Goal: Information Seeking & Learning: Learn about a topic

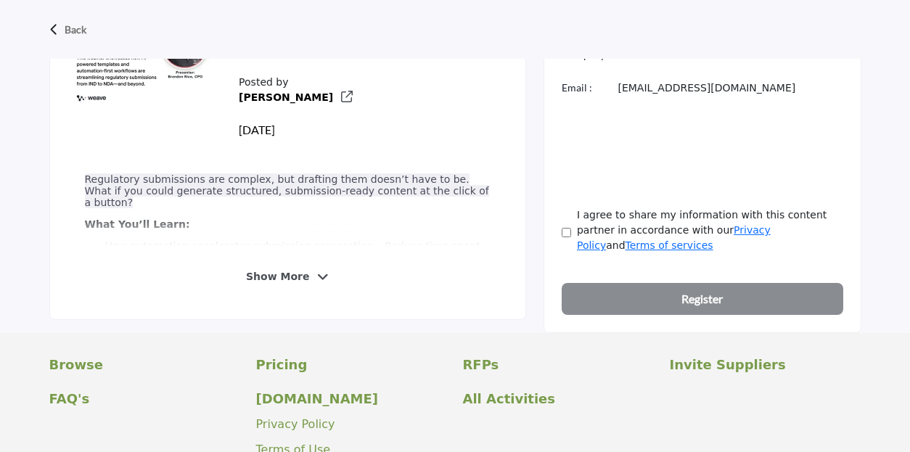
scroll to position [538, 0]
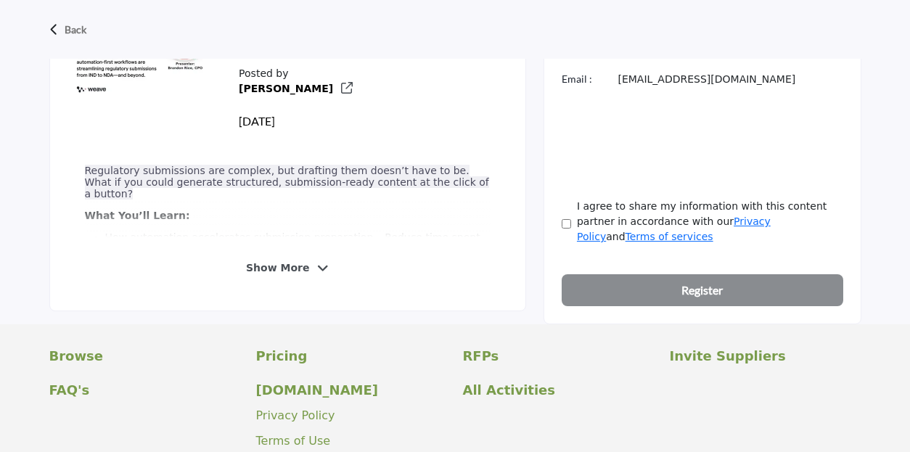
click at [301, 262] on span "Show More" at bounding box center [277, 268] width 63 height 15
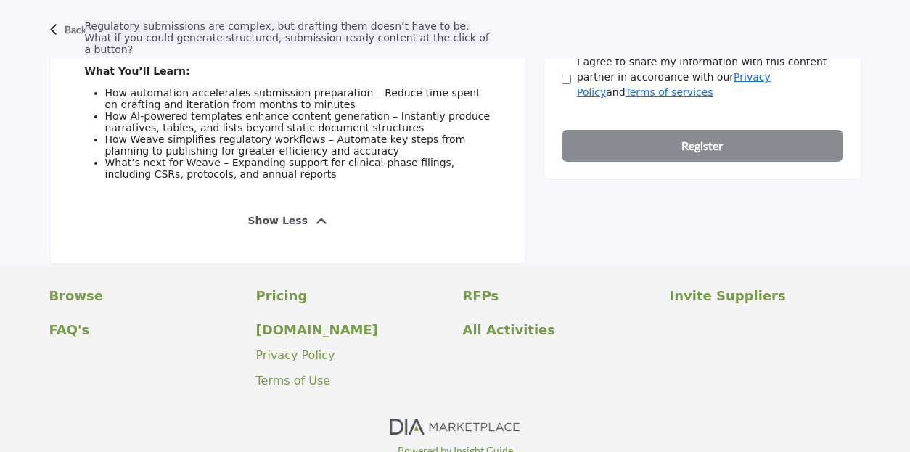
scroll to position [755, 0]
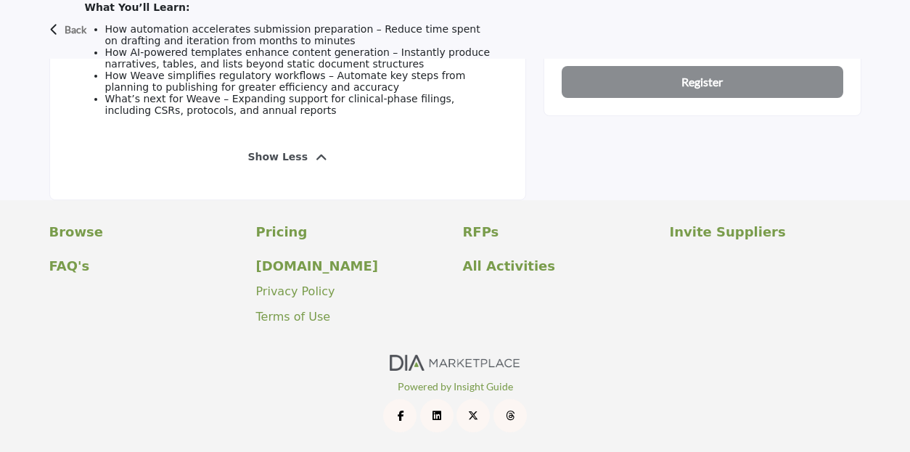
click at [316, 302] on ul "Privacy Policy Terms of Use" at bounding box center [352, 304] width 192 height 43
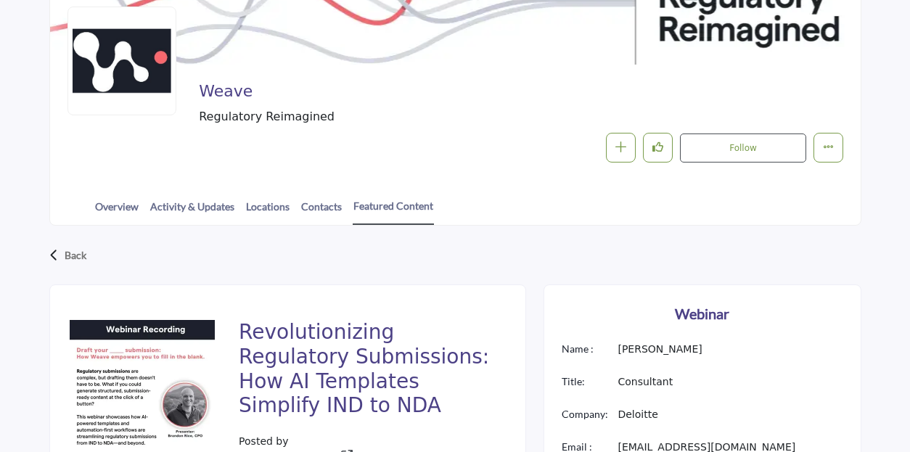
scroll to position [0, 0]
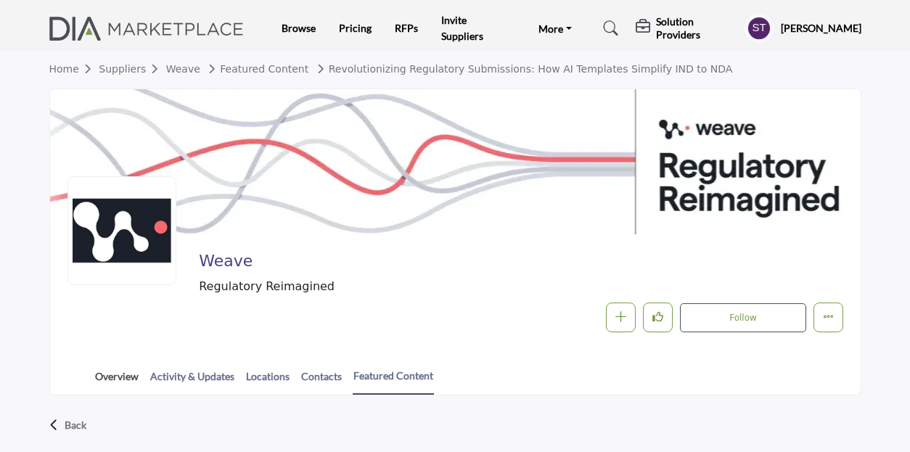
click at [123, 369] on link "Overview" at bounding box center [116, 381] width 45 height 25
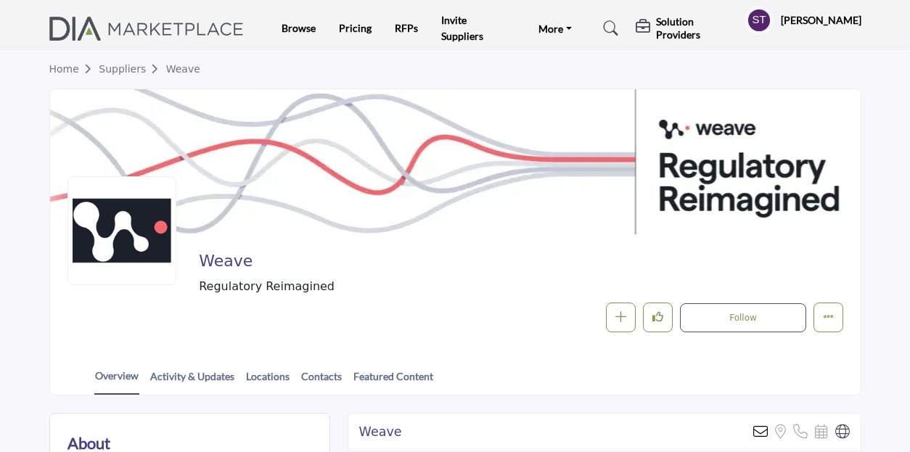
scroll to position [304, 0]
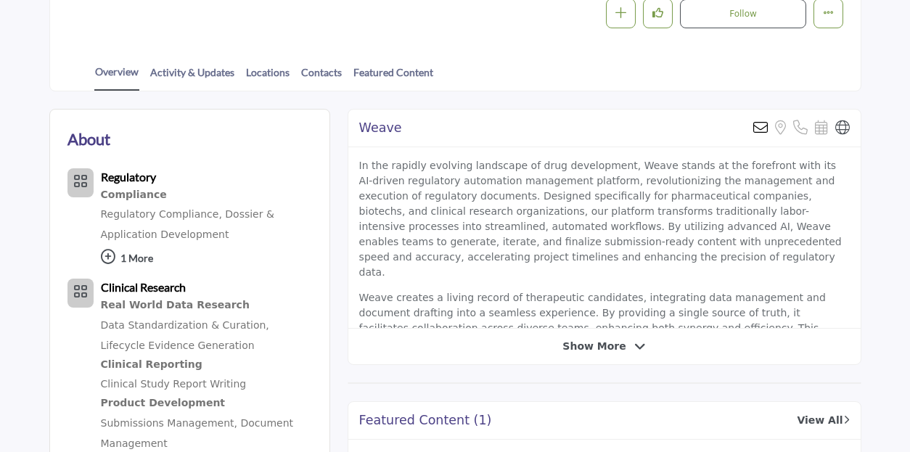
click at [0, 0] on div at bounding box center [0, 0] width 0 height 0
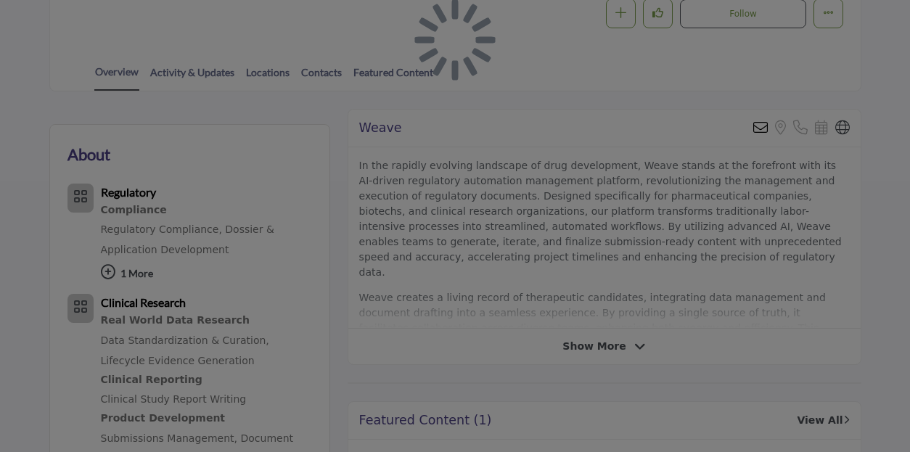
scroll to position [386, 0]
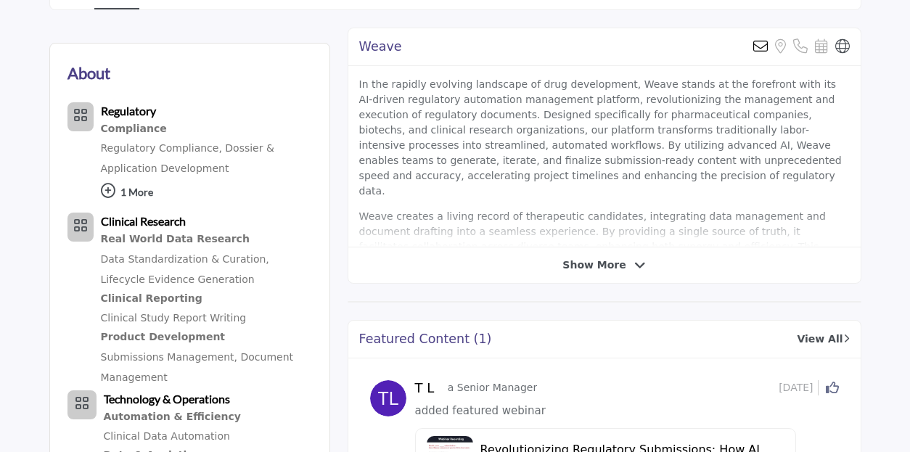
click at [635, 260] on icon at bounding box center [641, 265] width 12 height 13
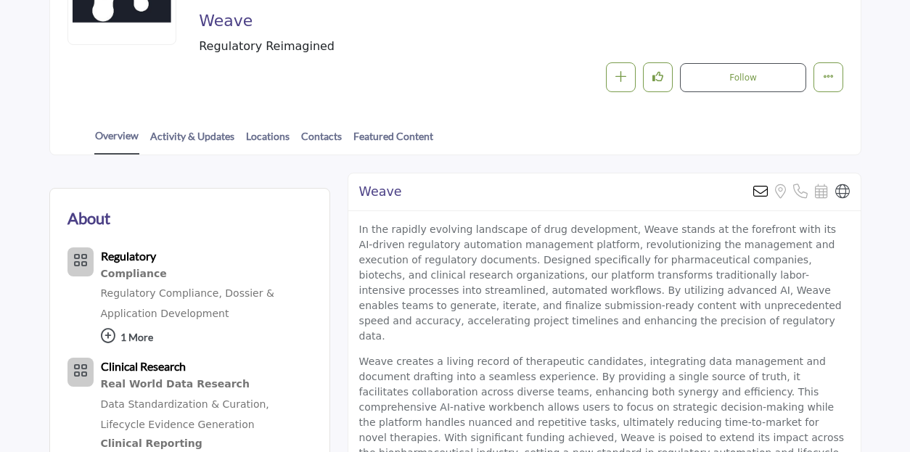
scroll to position [213, 0]
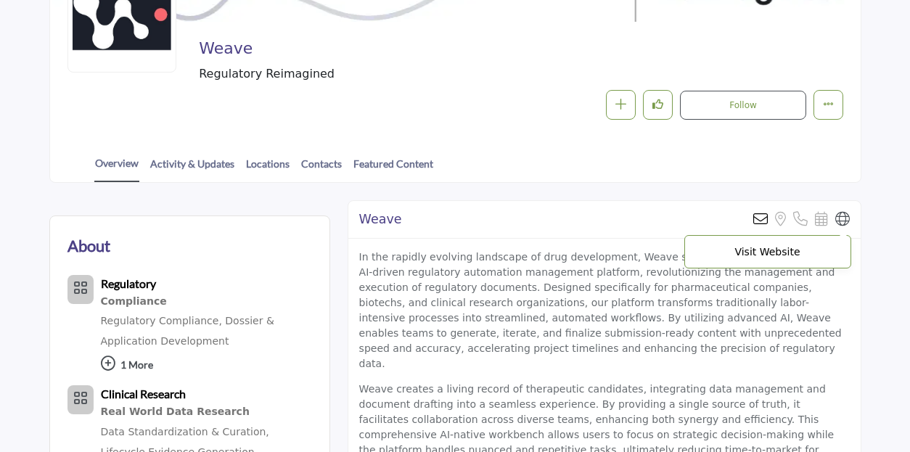
click at [843, 223] on icon at bounding box center [843, 219] width 15 height 15
